Goal: Information Seeking & Learning: Learn about a topic

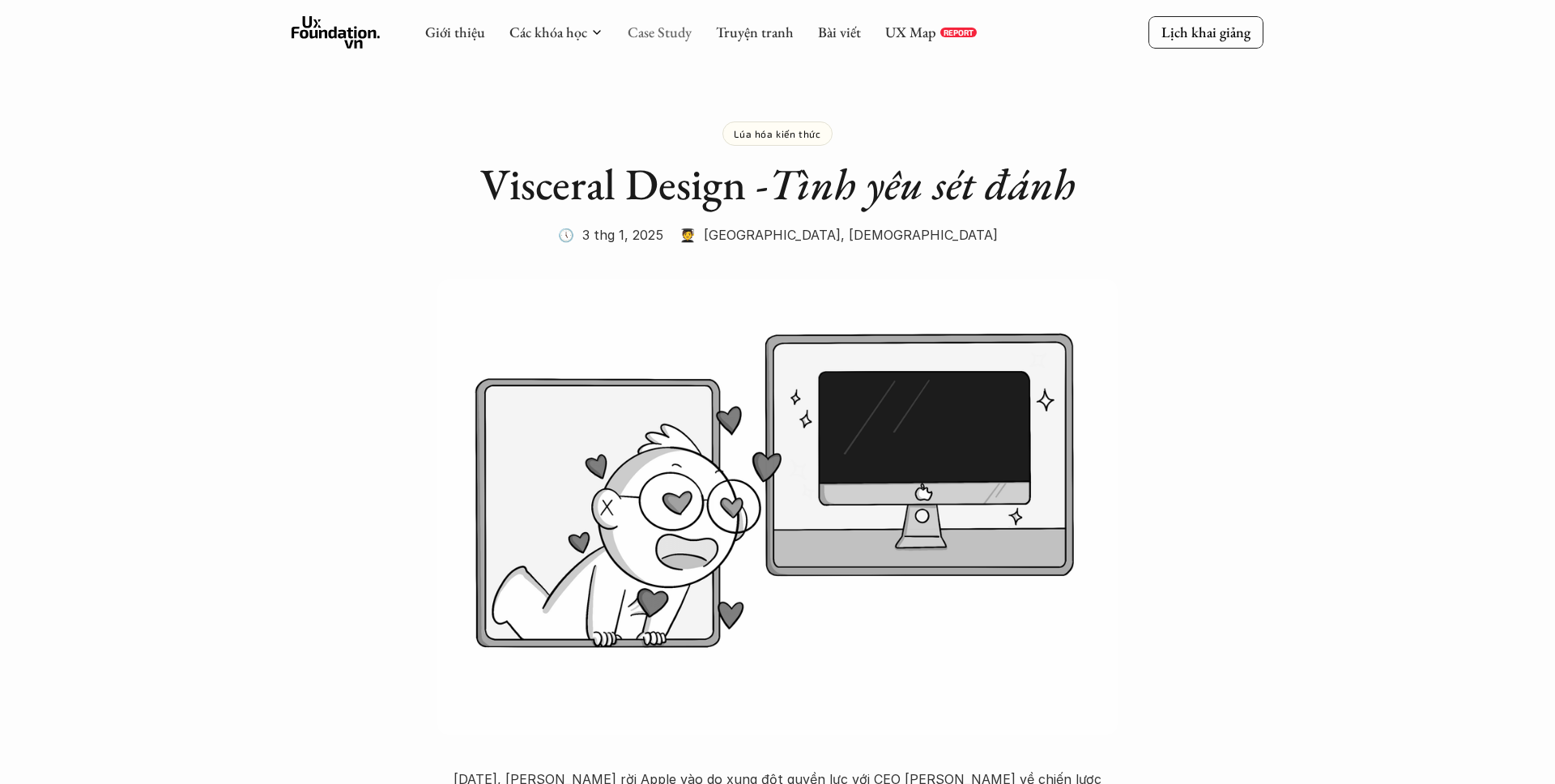
click at [651, 35] on link "Case Study" at bounding box center [659, 32] width 64 height 19
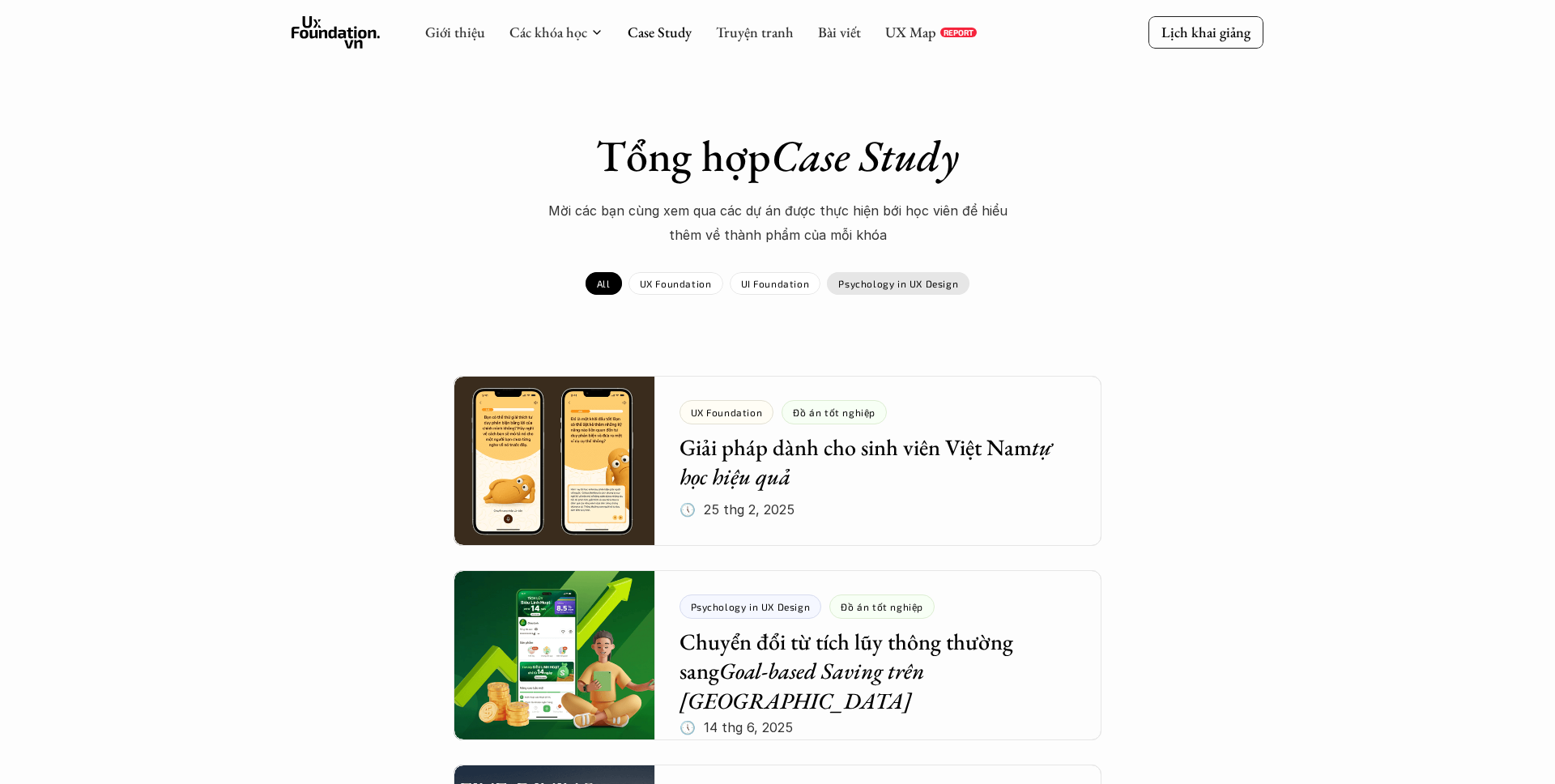
click at [884, 290] on div "Psychology in UX Design" at bounding box center [898, 284] width 143 height 23
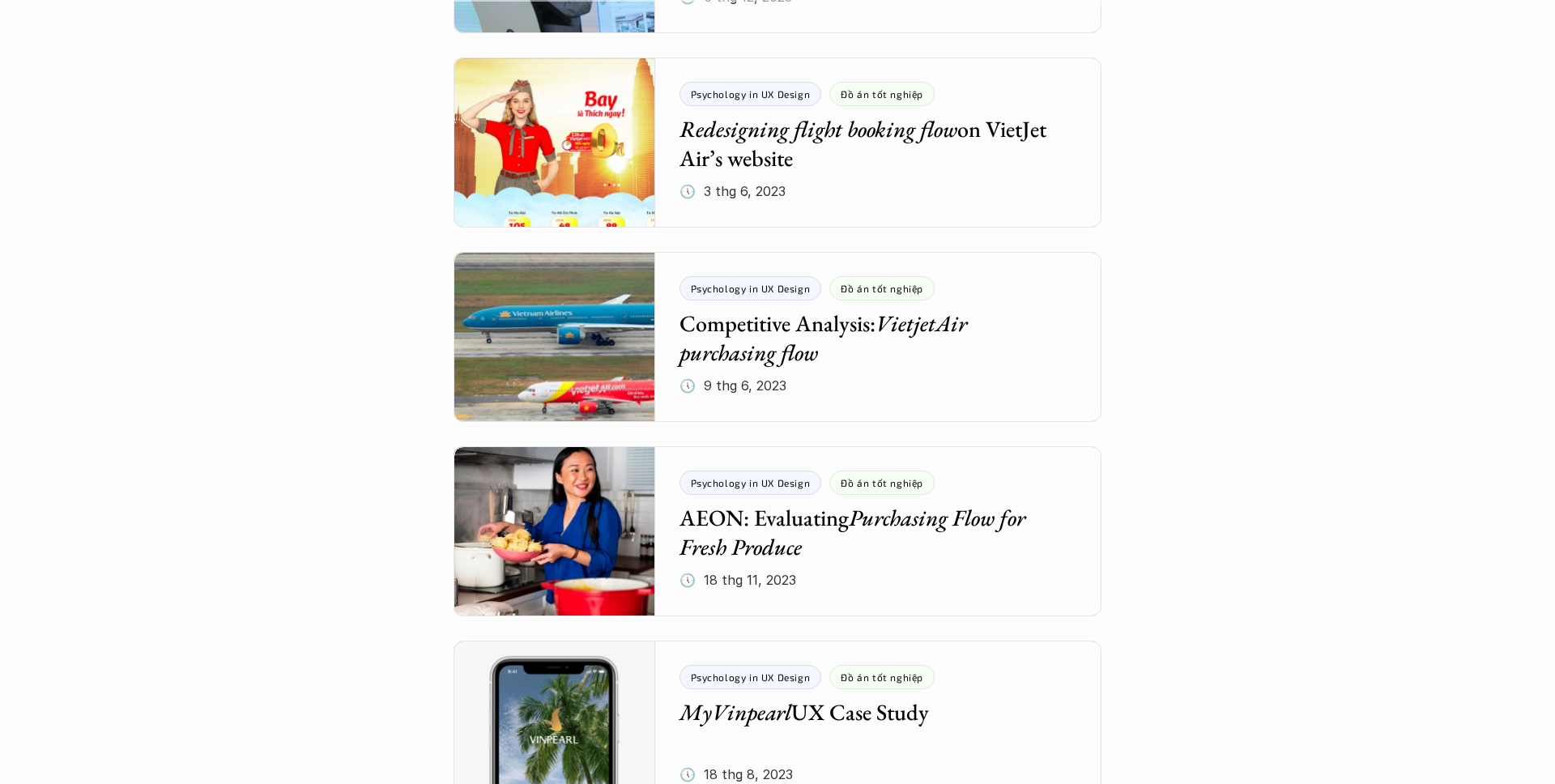
scroll to position [1429, 0]
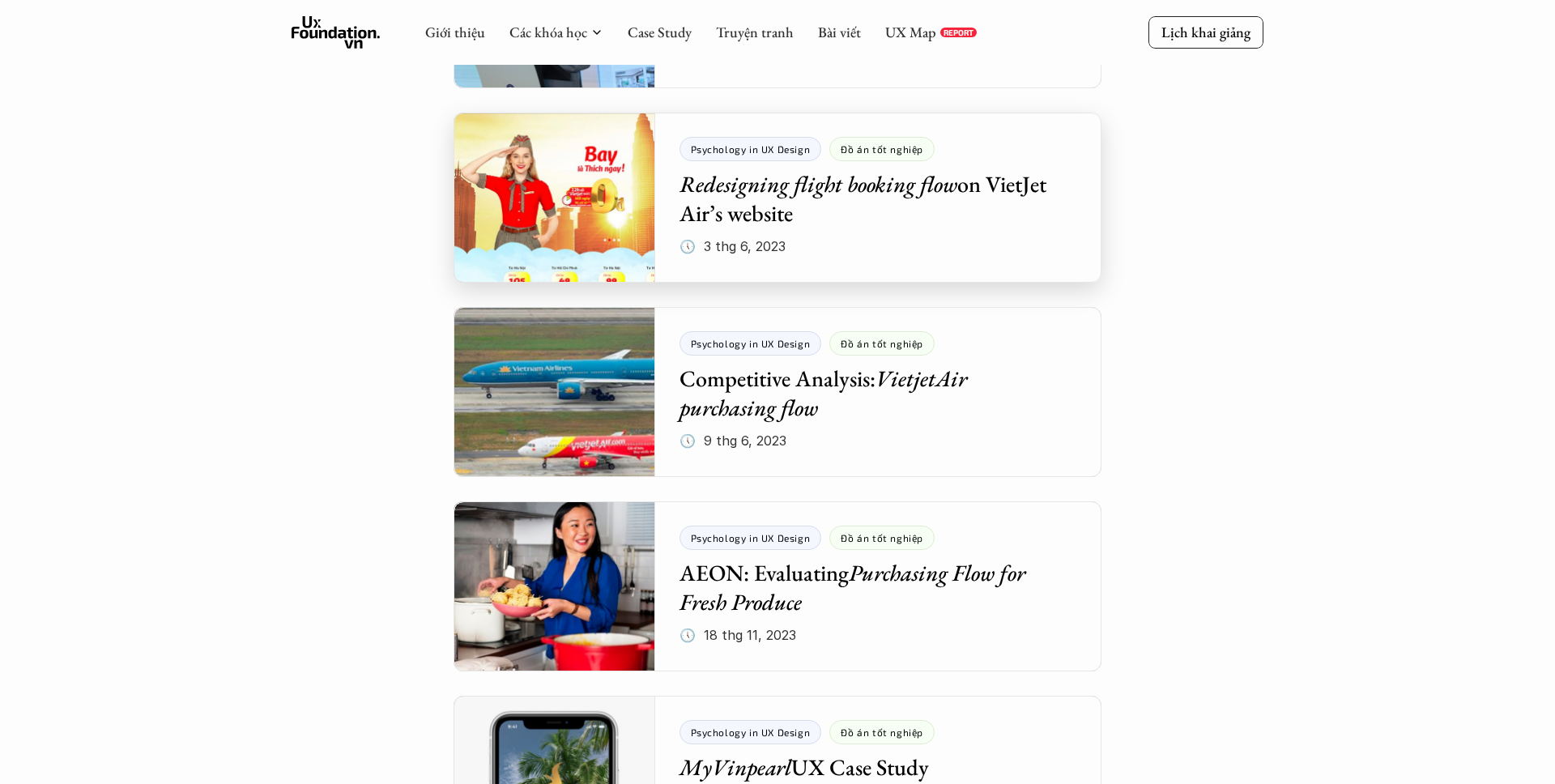
click at [585, 205] on div at bounding box center [778, 197] width 648 height 170
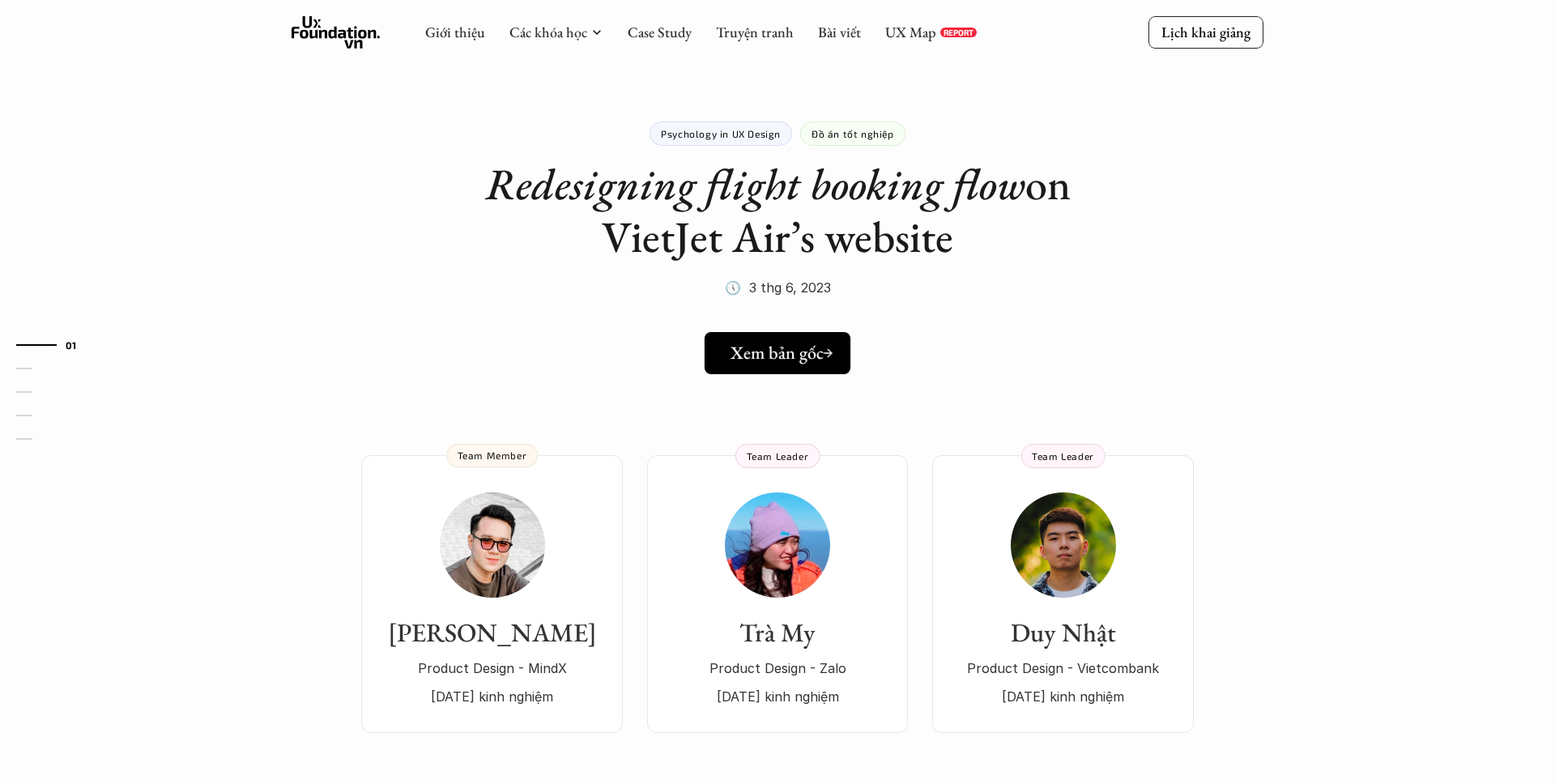
click at [767, 333] on link "Xem bản gốc" at bounding box center [777, 353] width 146 height 42
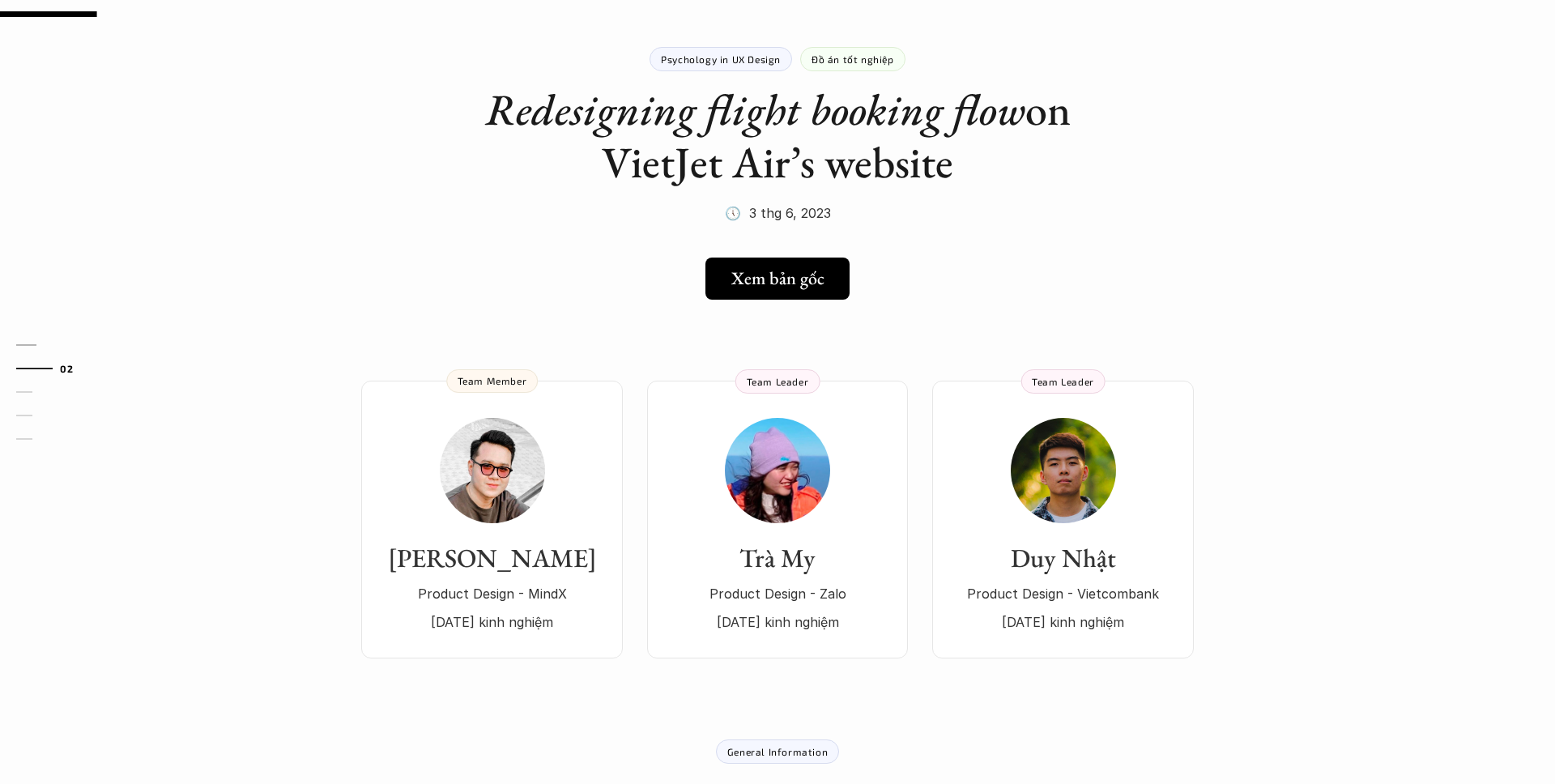
scroll to position [85, 0]
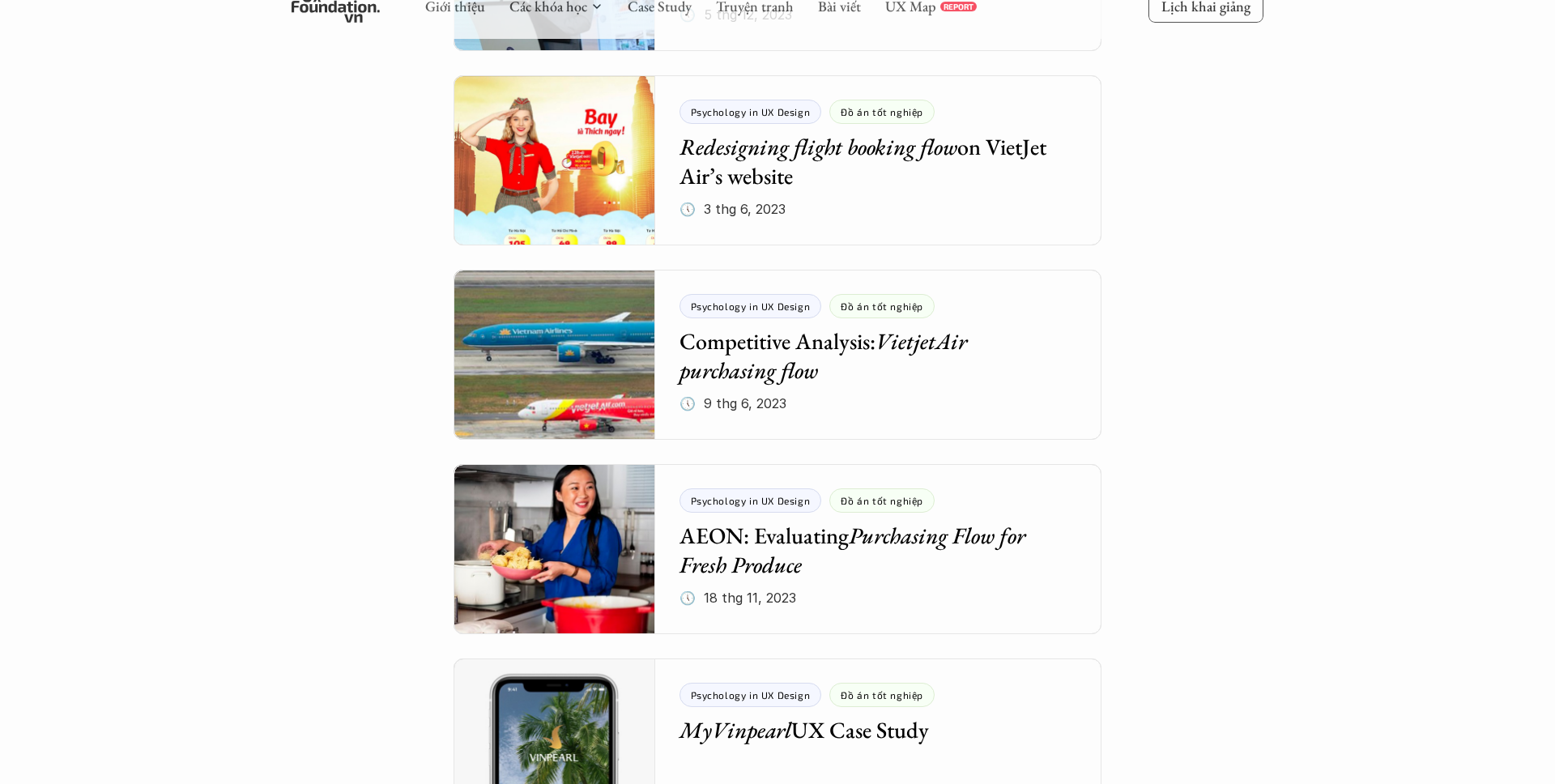
scroll to position [1479, 0]
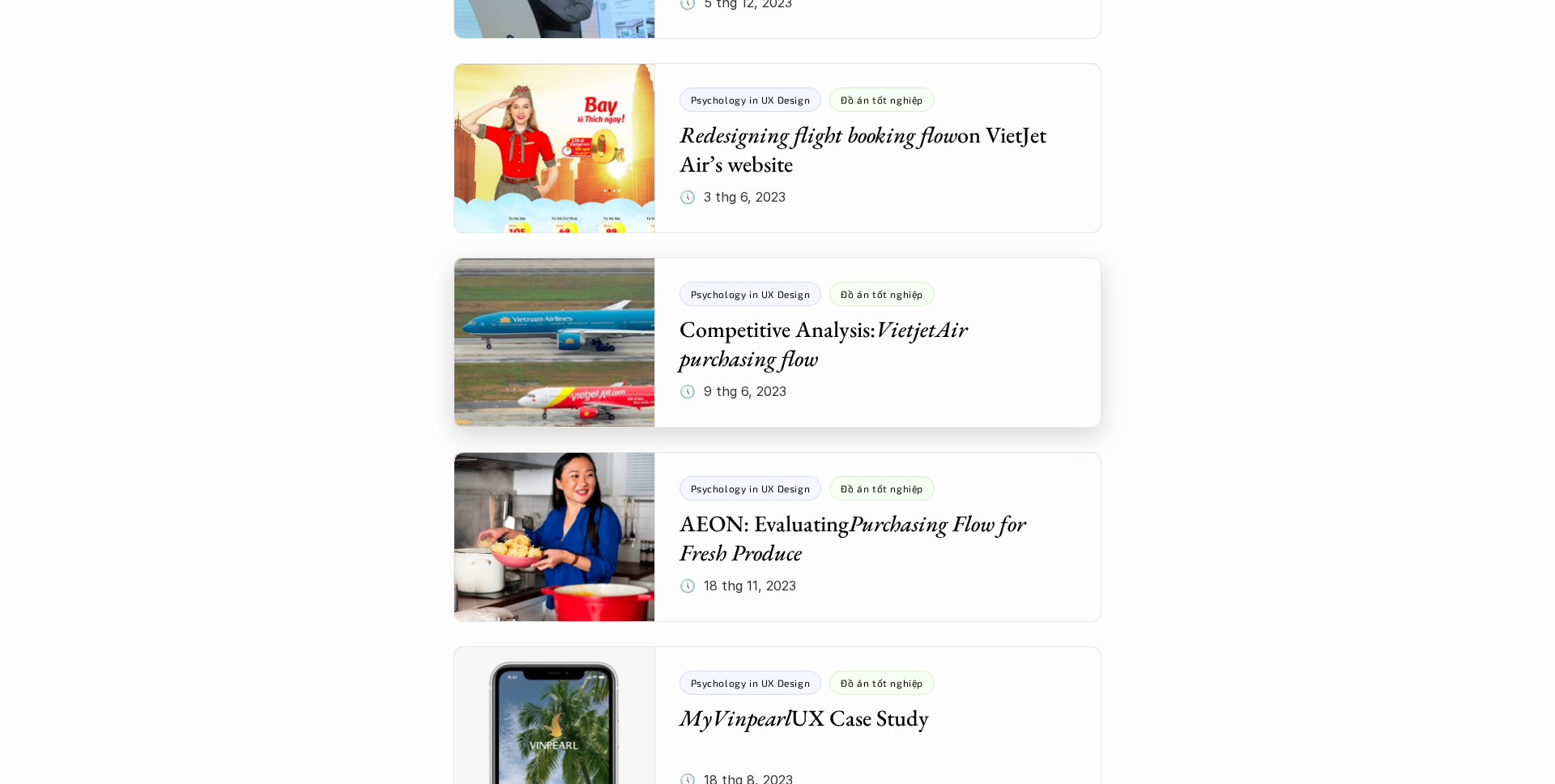
click at [559, 351] on div at bounding box center [778, 343] width 648 height 170
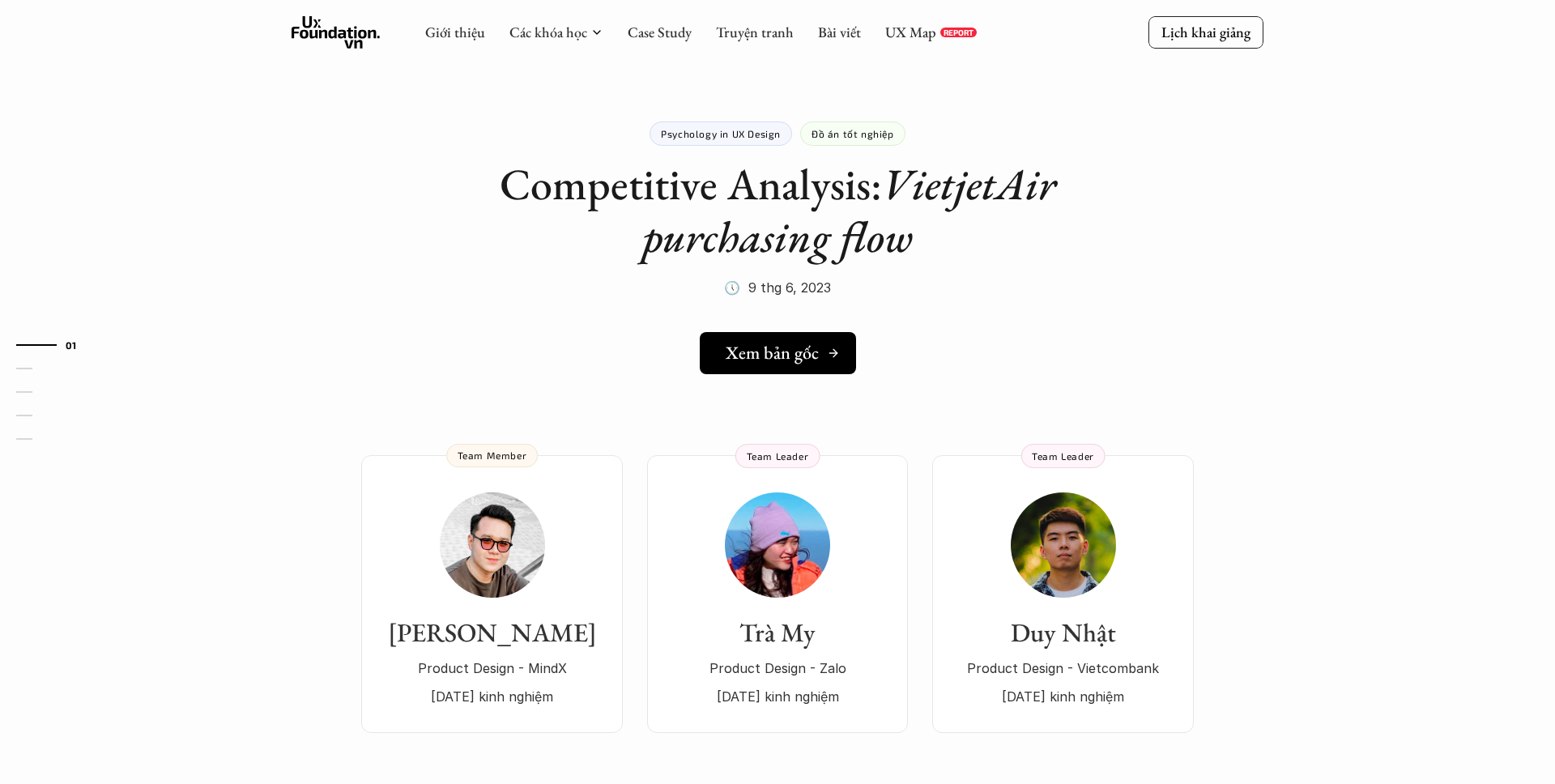
click at [770, 357] on h5 "Xem bản gốc" at bounding box center [773, 353] width 93 height 21
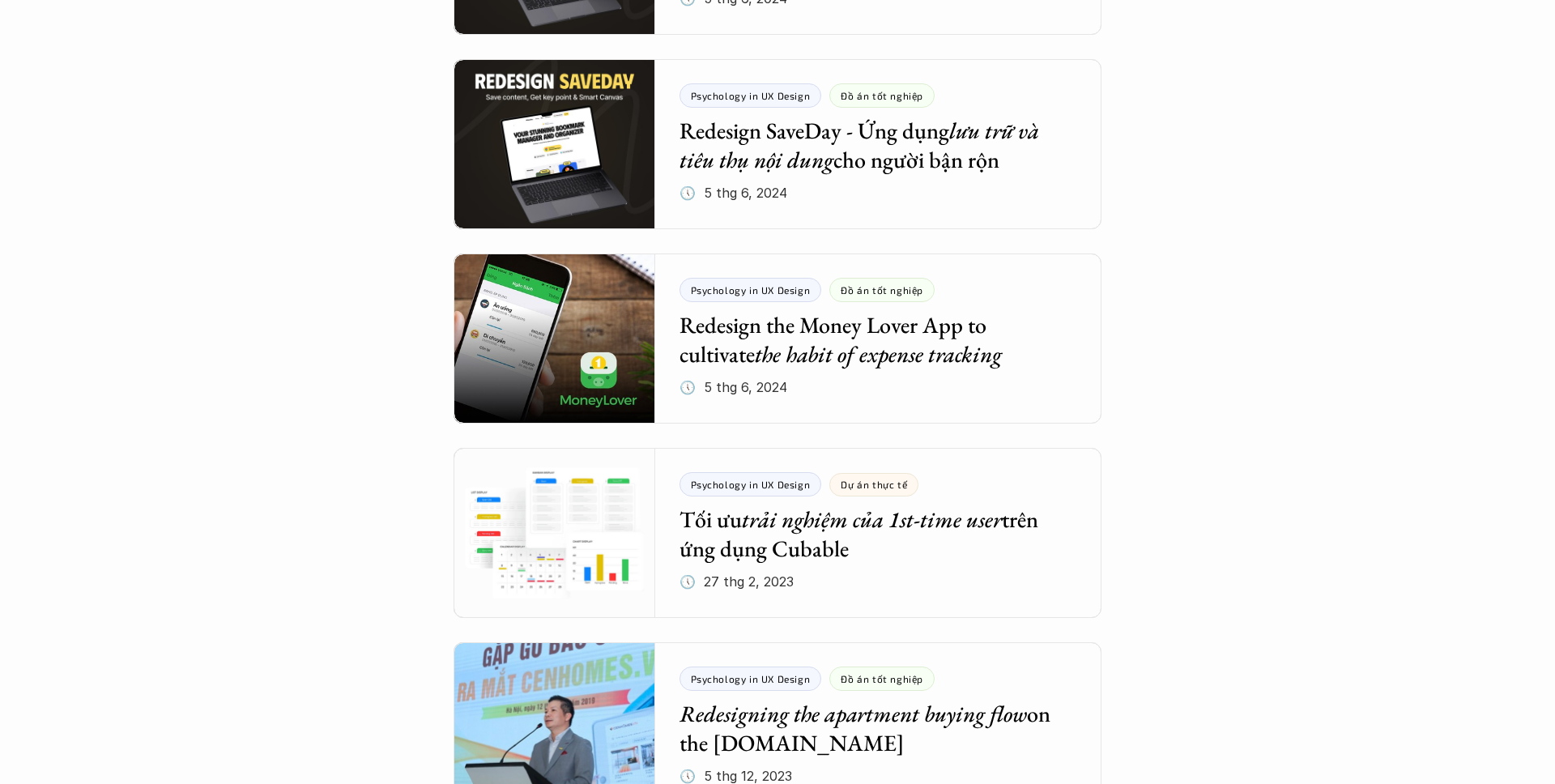
scroll to position [726, 0]
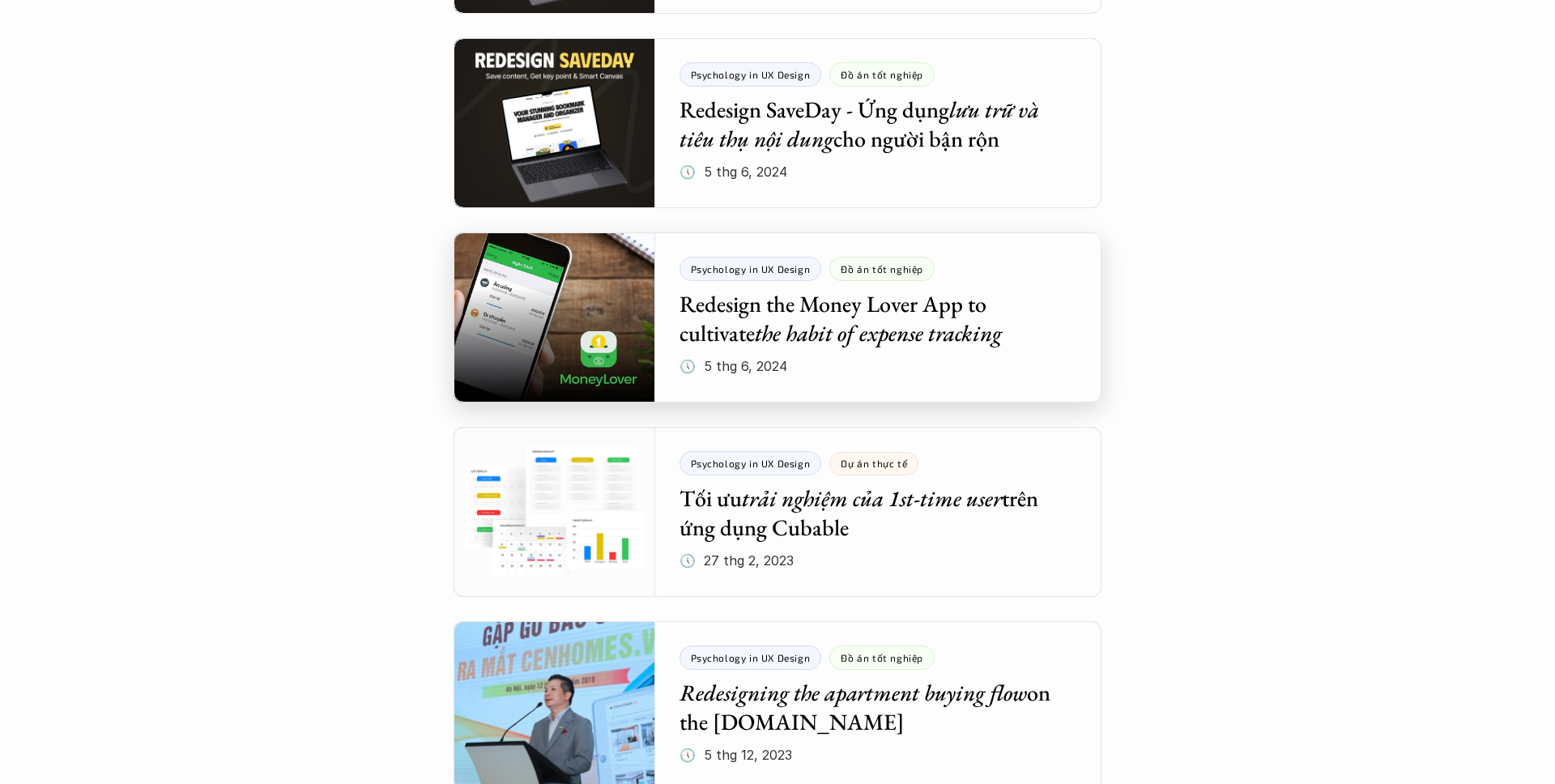
click at [553, 298] on div at bounding box center [778, 317] width 648 height 170
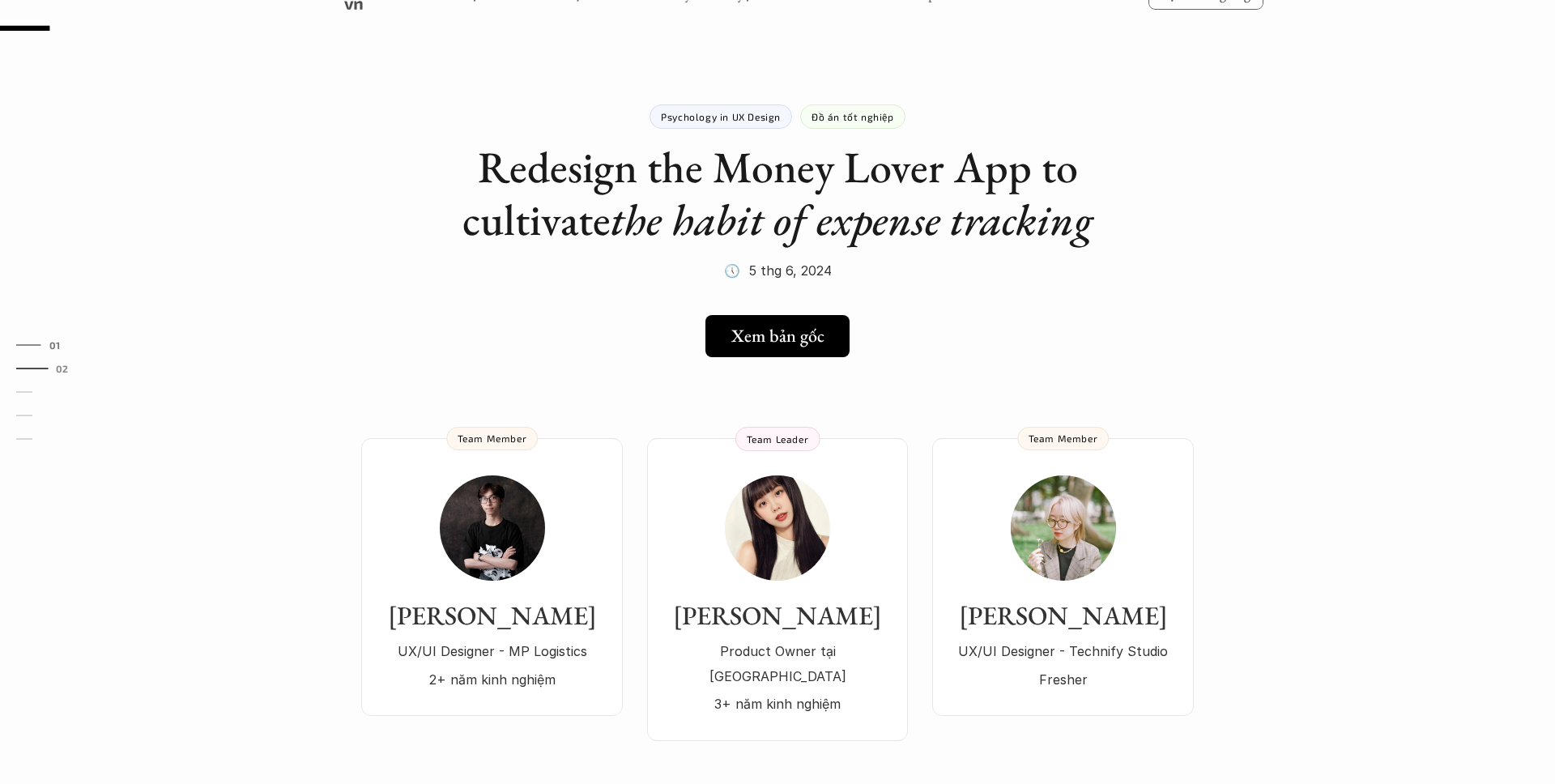
scroll to position [55, 0]
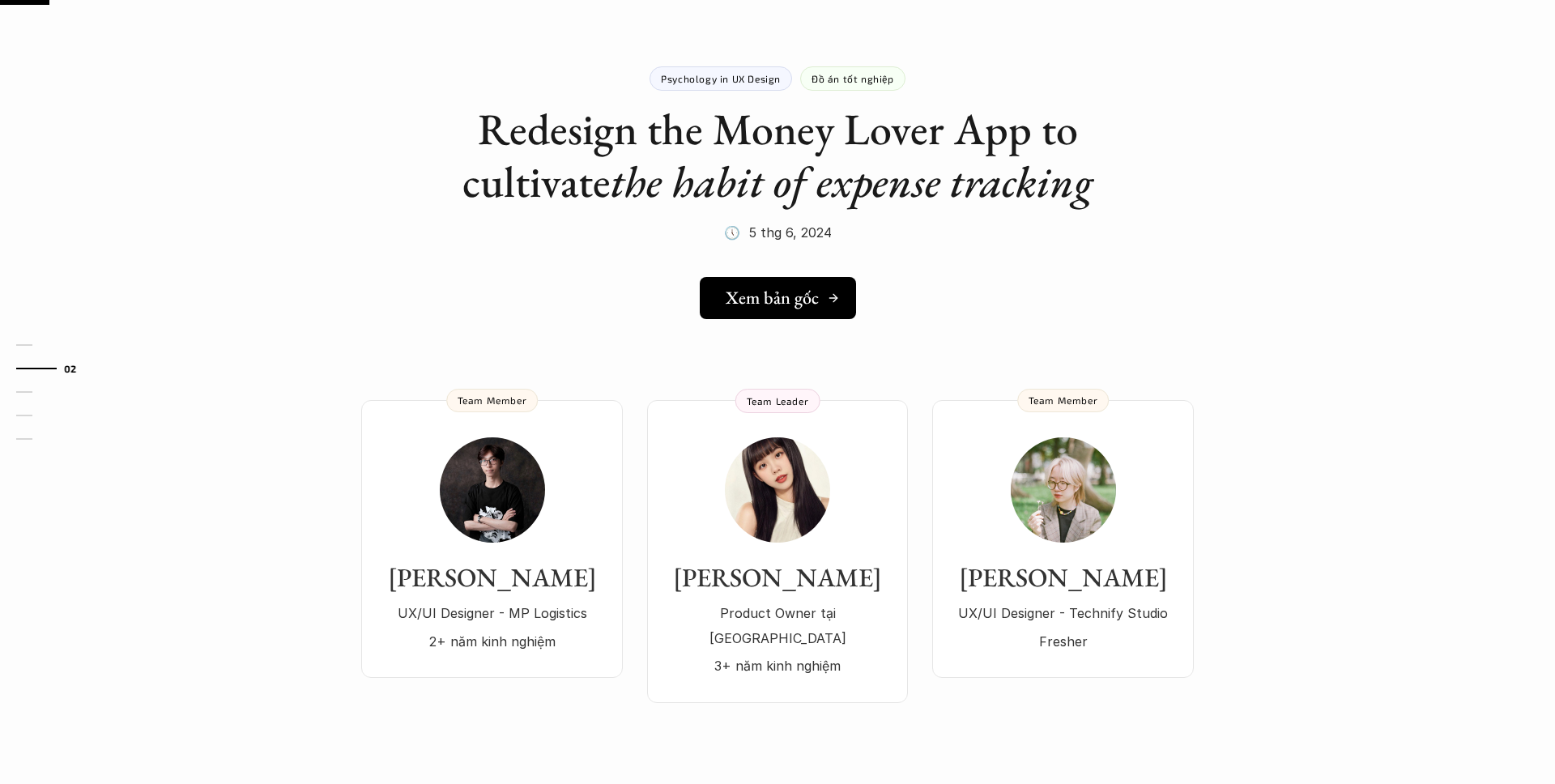
click at [742, 297] on h5 "Xem bản gốc" at bounding box center [773, 298] width 93 height 21
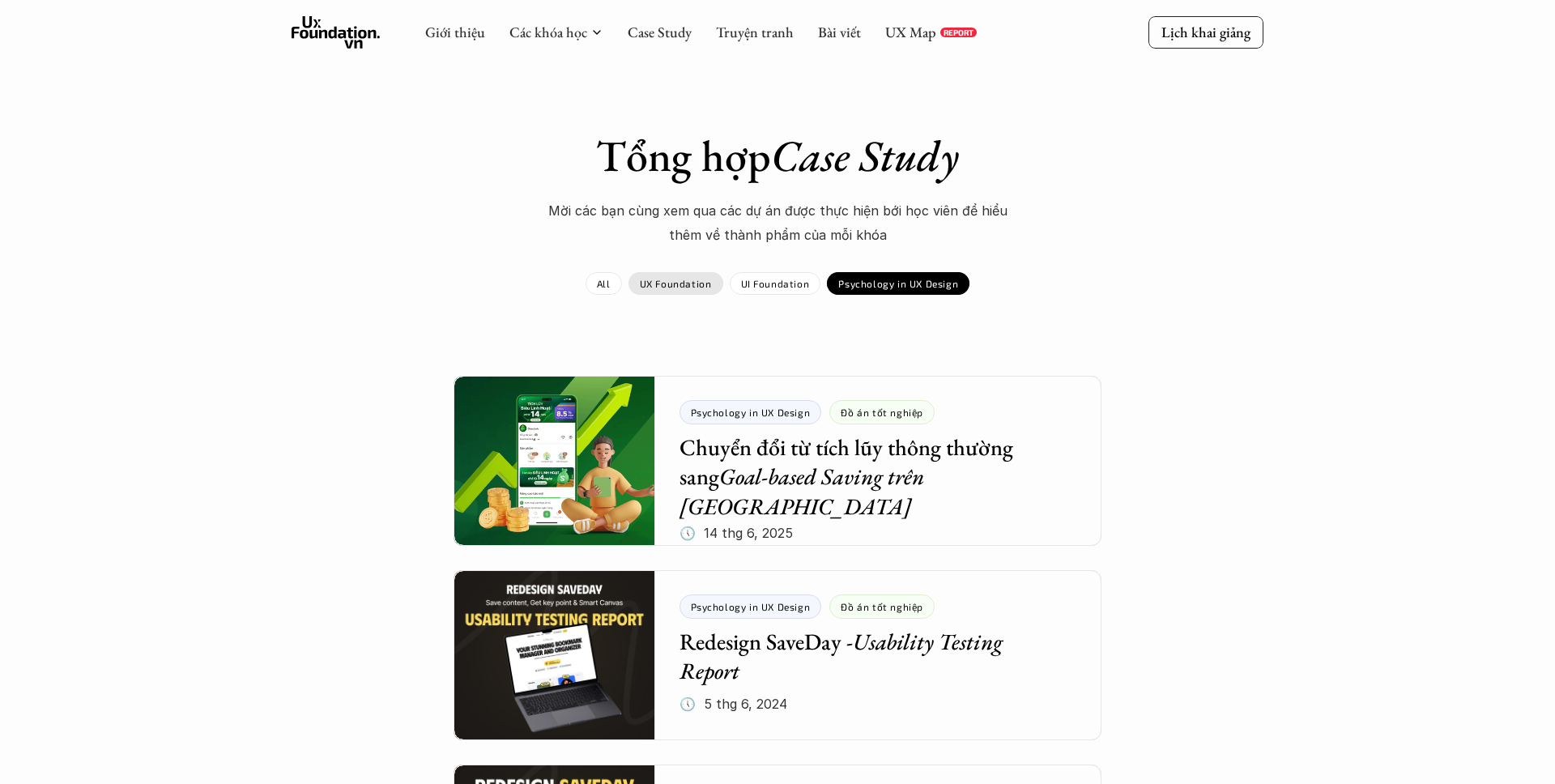
click at [699, 284] on p "UX Foundation" at bounding box center [676, 284] width 72 height 11
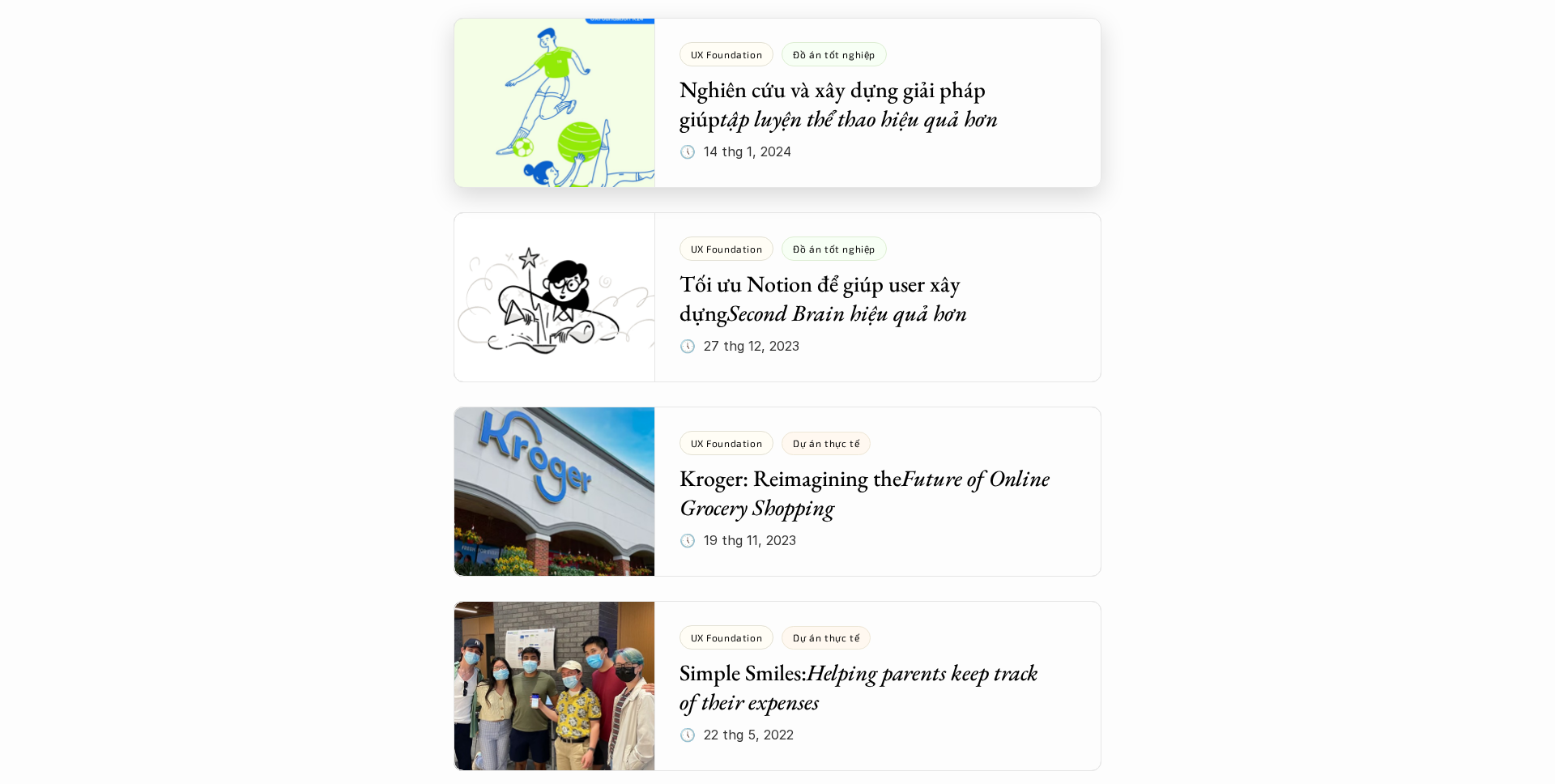
scroll to position [1341, 0]
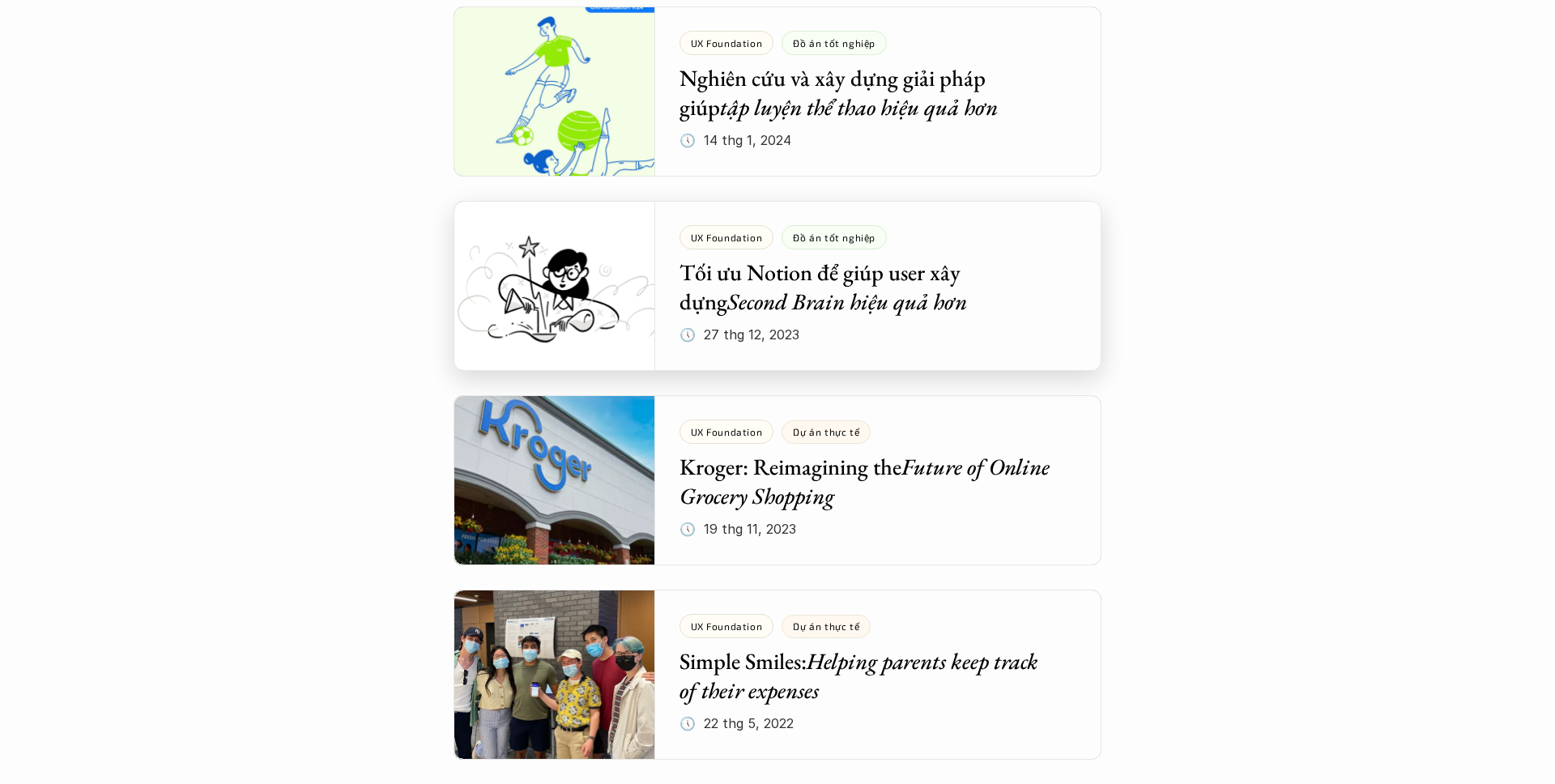
click at [865, 288] on div at bounding box center [778, 285] width 648 height 170
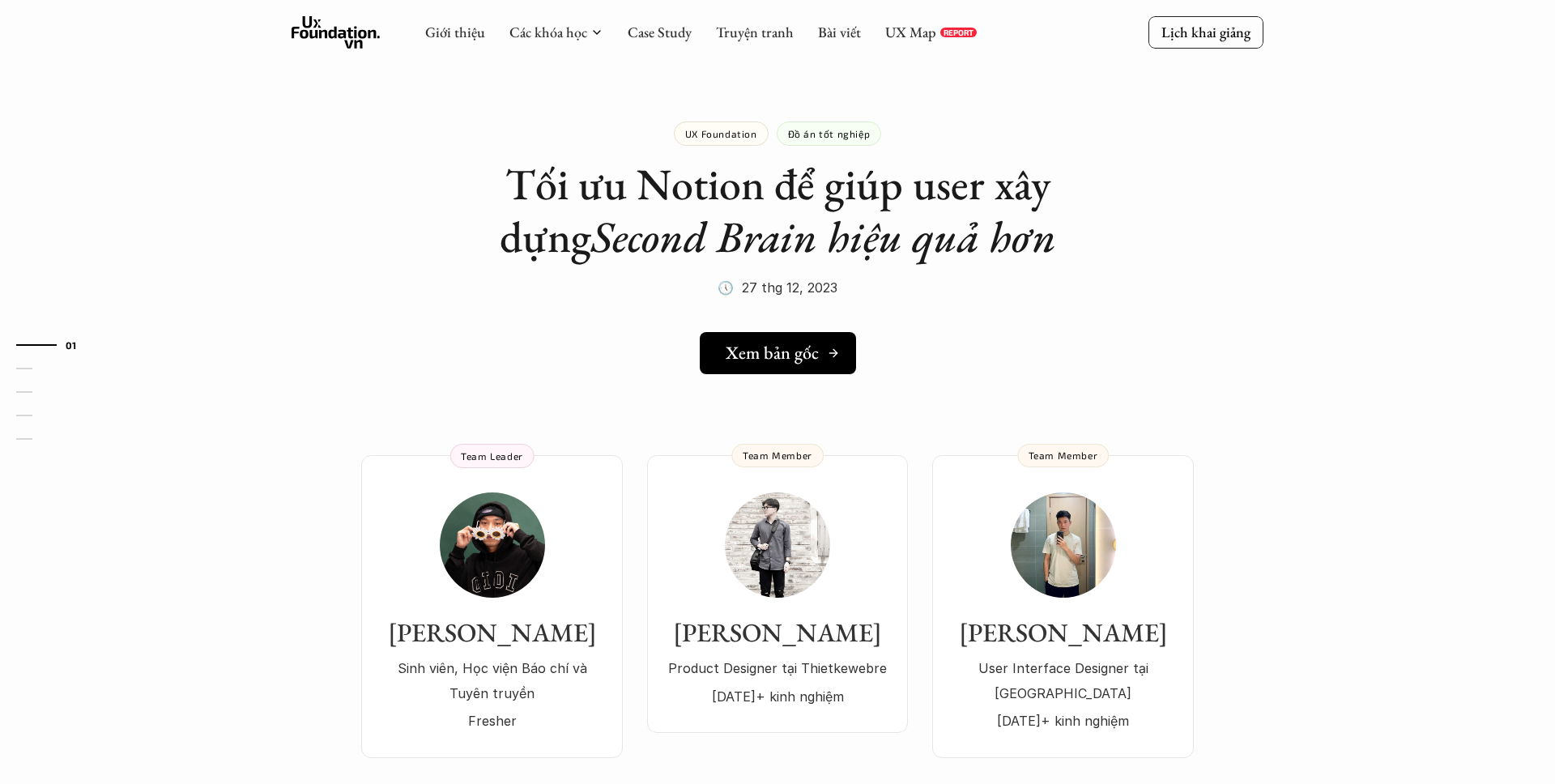
click at [774, 355] on h5 "Xem bản gốc" at bounding box center [773, 353] width 93 height 21
